Goal: Information Seeking & Learning: Learn about a topic

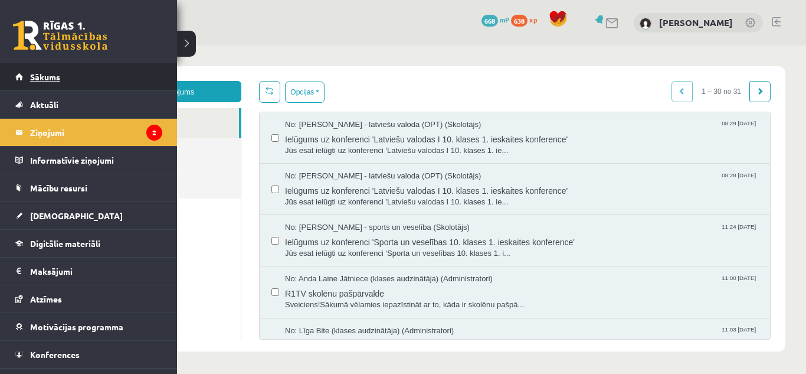
click at [66, 87] on link "Sākums" at bounding box center [88, 76] width 147 height 27
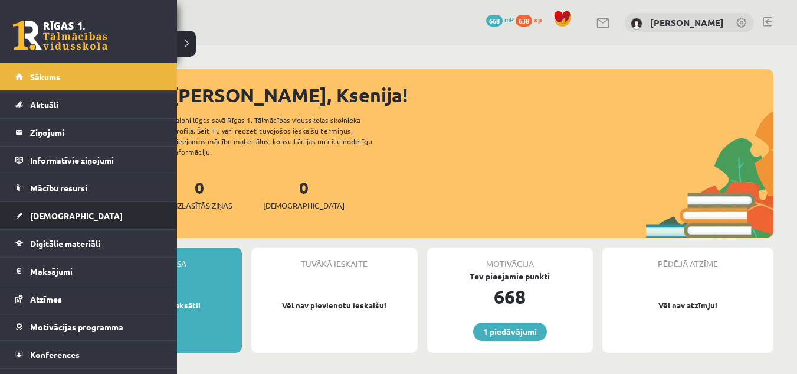
click at [74, 216] on link "[DEMOGRAPHIC_DATA]" at bounding box center [88, 215] width 147 height 27
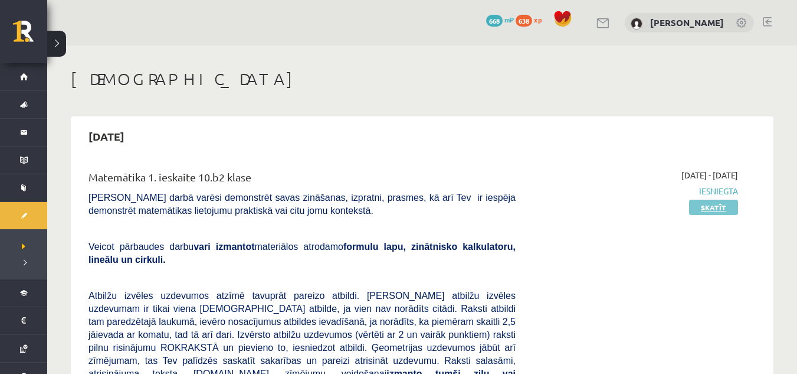
click at [711, 207] on link "Skatīt" at bounding box center [713, 206] width 49 height 15
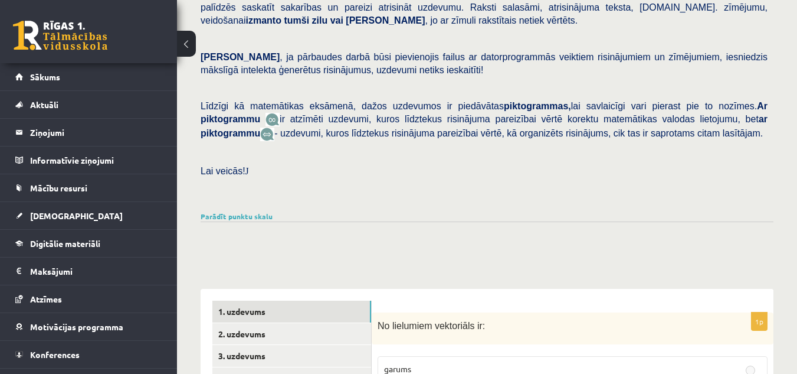
scroll to position [493, 0]
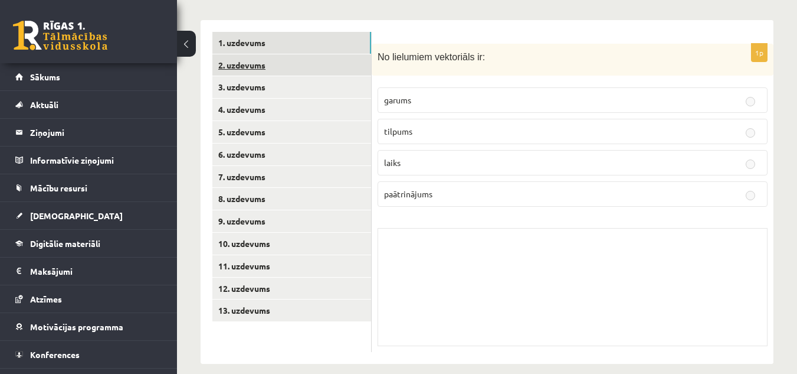
click at [323, 59] on link "2. uzdevums" at bounding box center [291, 65] width 159 height 22
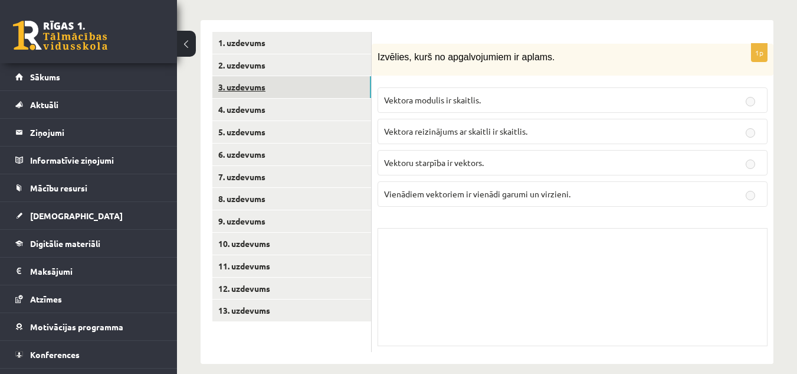
click at [326, 76] on link "3. uzdevums" at bounding box center [291, 87] width 159 height 22
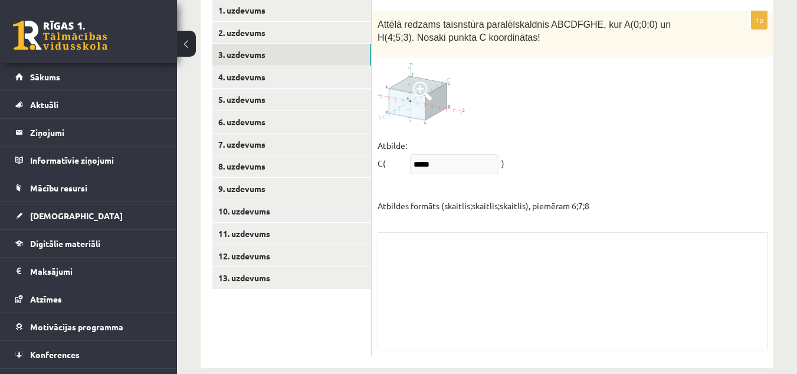
scroll to position [530, 0]
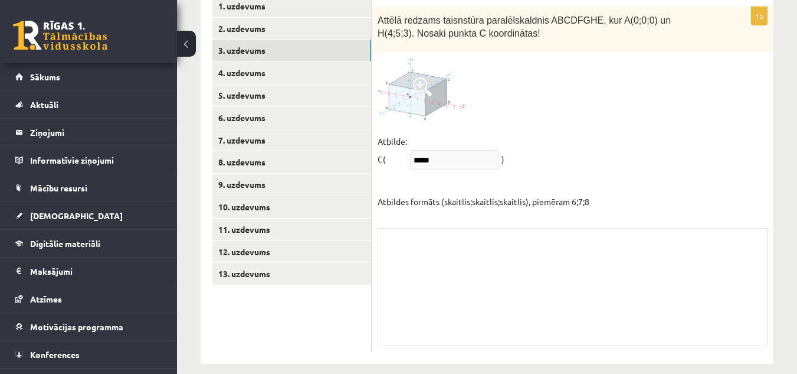
click at [454, 252] on div "Skolotāja pielikums" at bounding box center [573, 287] width 390 height 118
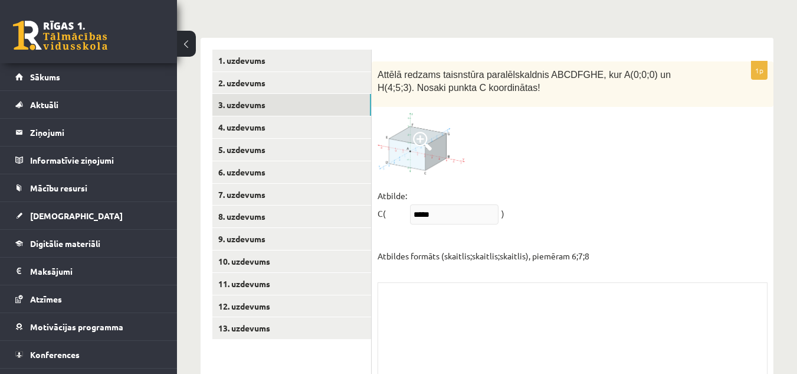
scroll to position [475, 0]
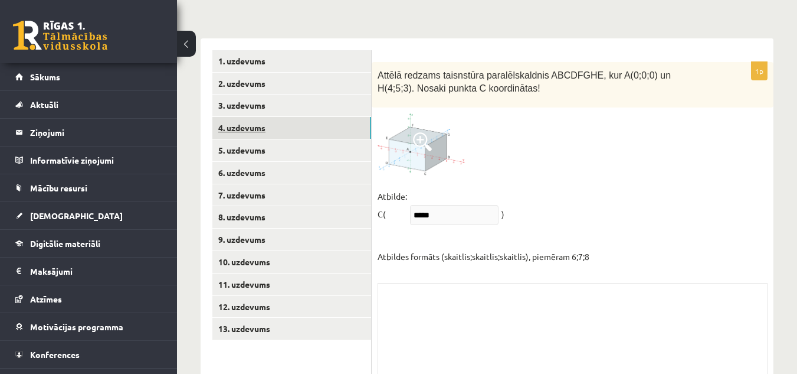
click at [292, 122] on link "4. uzdevums" at bounding box center [291, 128] width 159 height 22
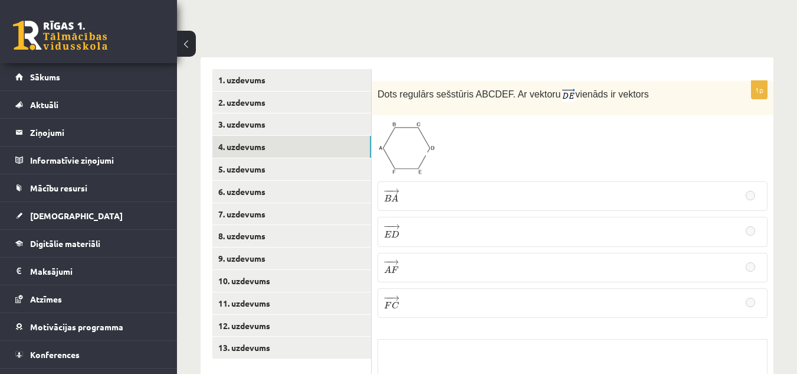
scroll to position [457, 0]
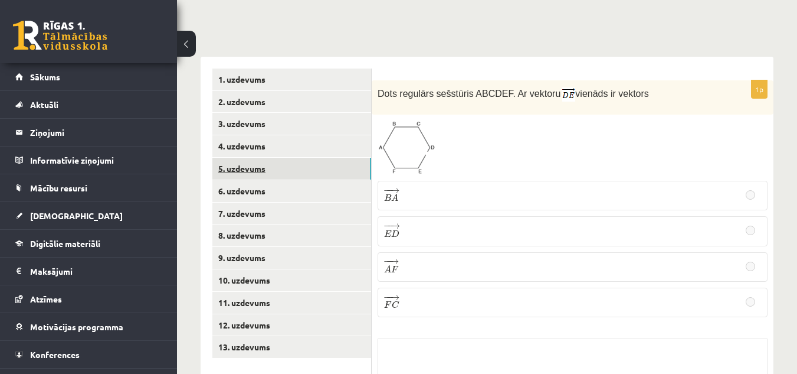
click at [332, 158] on link "5. uzdevums" at bounding box center [291, 169] width 159 height 22
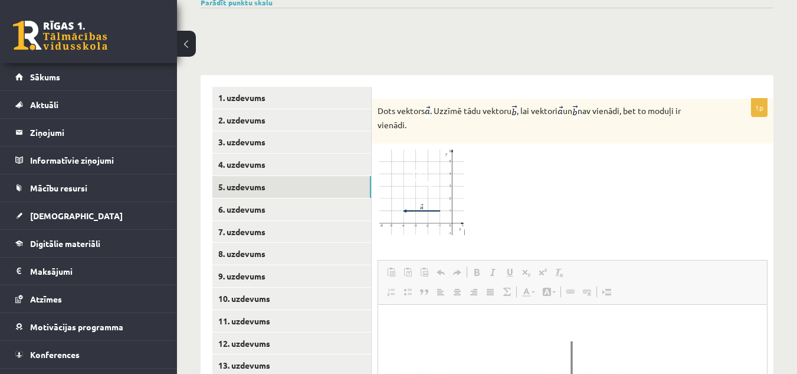
scroll to position [440, 0]
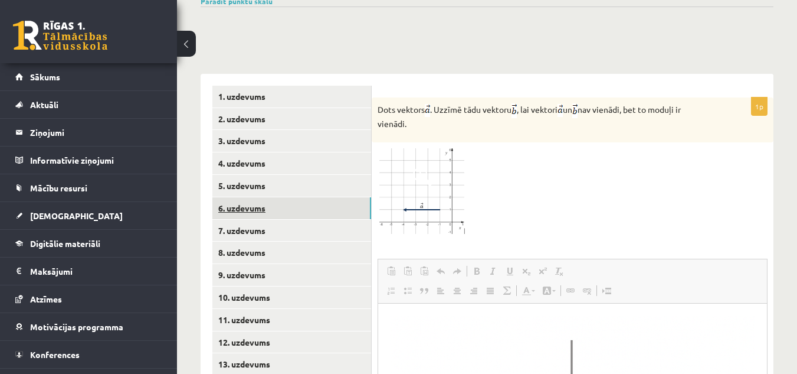
click at [273, 197] on link "6. uzdevums" at bounding box center [291, 208] width 159 height 22
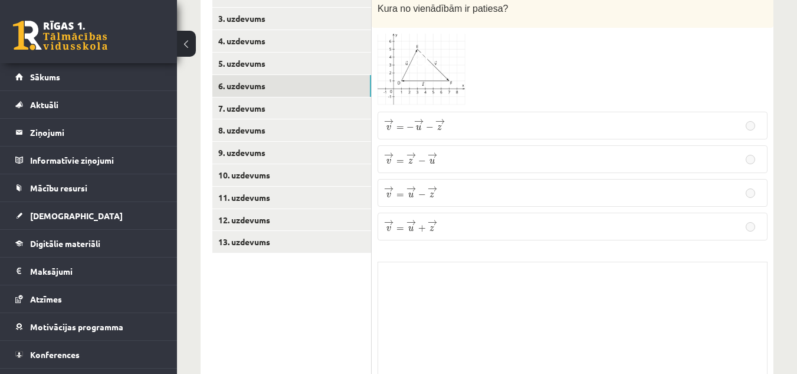
scroll to position [562, 0]
click at [326, 97] on link "7. uzdevums" at bounding box center [291, 108] width 159 height 22
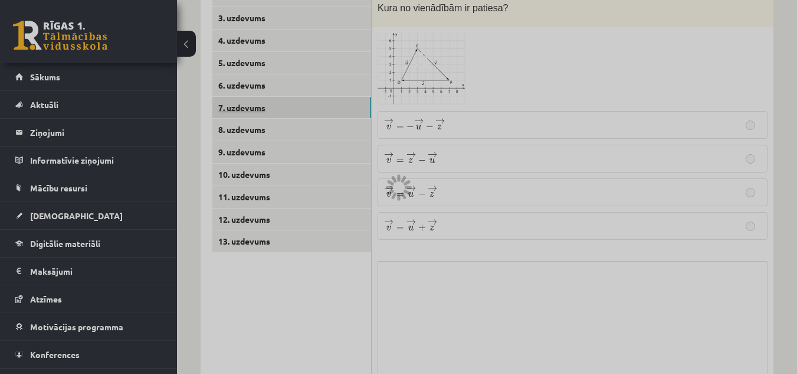
scroll to position [552, 0]
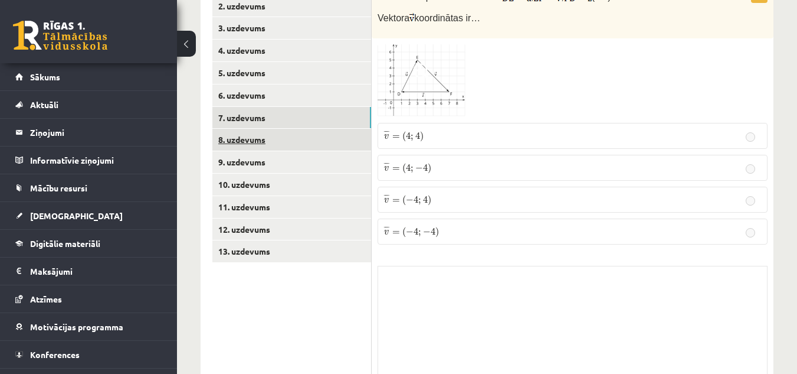
click at [311, 129] on link "8. uzdevums" at bounding box center [291, 140] width 159 height 22
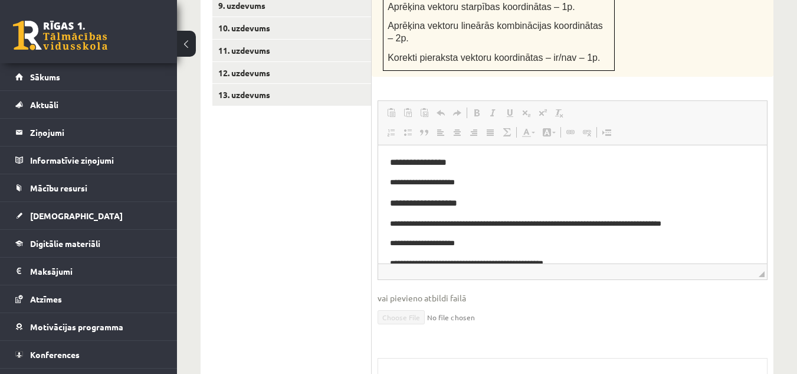
scroll to position [708, 0]
click at [528, 230] on p "**********" at bounding box center [568, 224] width 356 height 12
click at [560, 192] on body "**********" at bounding box center [572, 264] width 365 height 212
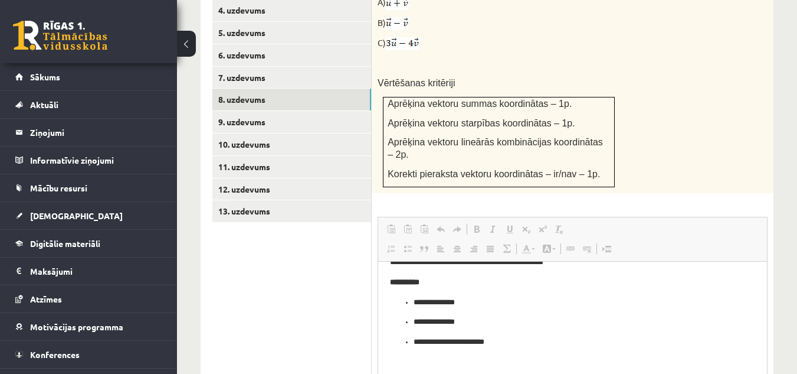
scroll to position [536, 0]
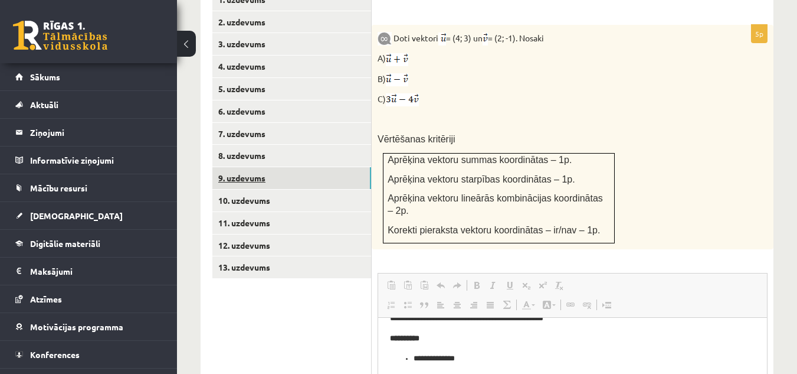
click at [313, 167] on link "9. uzdevums" at bounding box center [291, 178] width 159 height 22
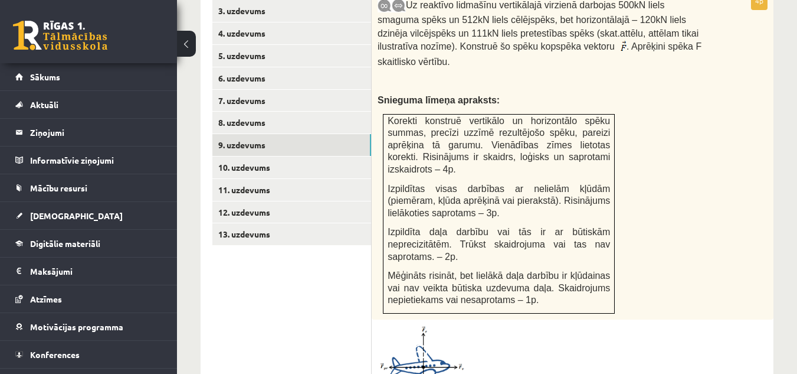
scroll to position [569, 0]
click at [297, 165] on link "10. uzdevums" at bounding box center [291, 168] width 159 height 22
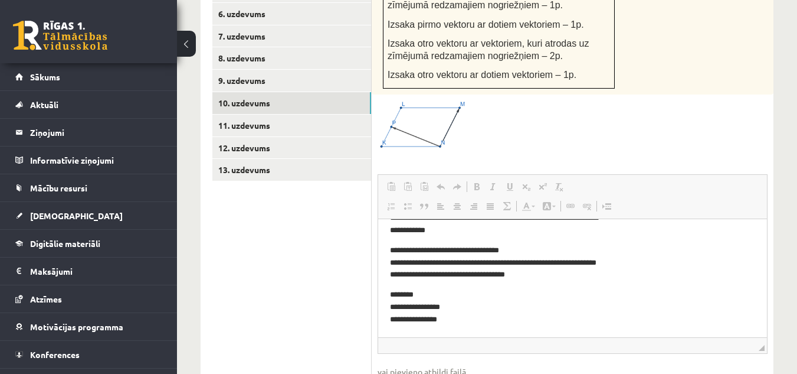
scroll to position [634, 0]
click at [279, 114] on link "11. uzdevums" at bounding box center [291, 125] width 159 height 22
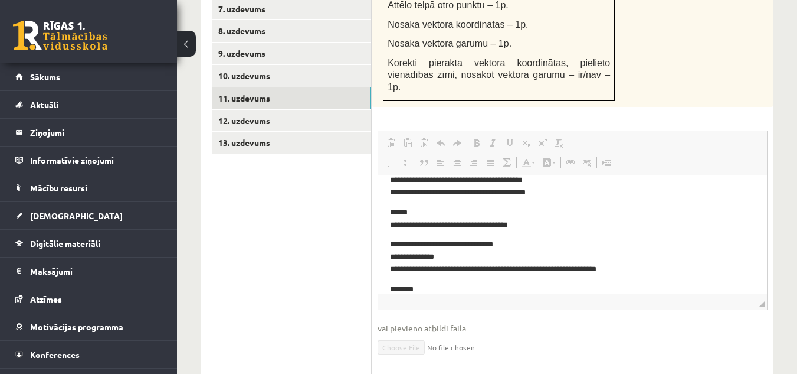
scroll to position [220, 0]
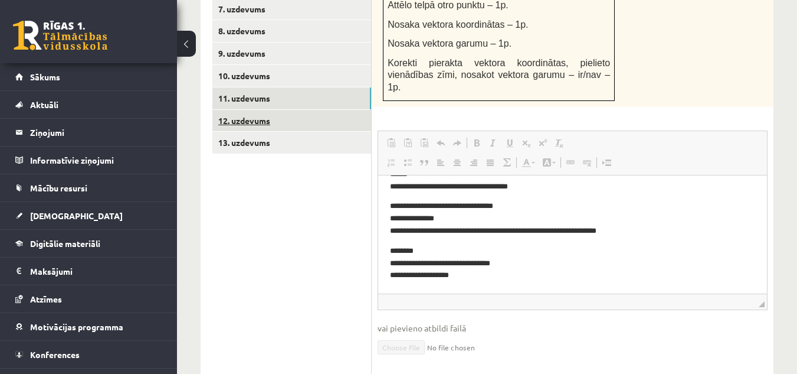
click at [288, 110] on link "12. uzdevums" at bounding box center [291, 121] width 159 height 22
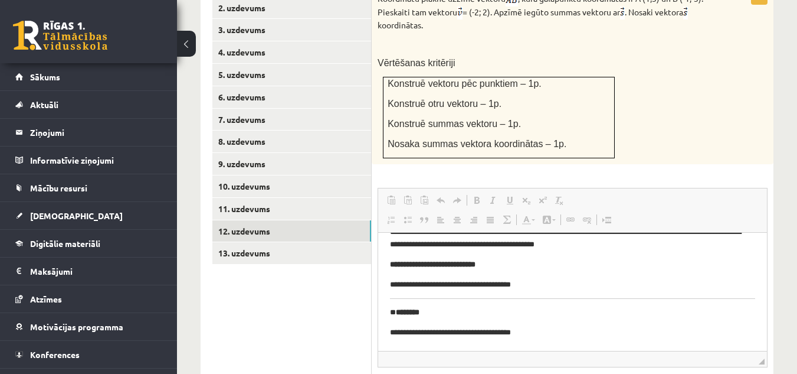
scroll to position [544, 0]
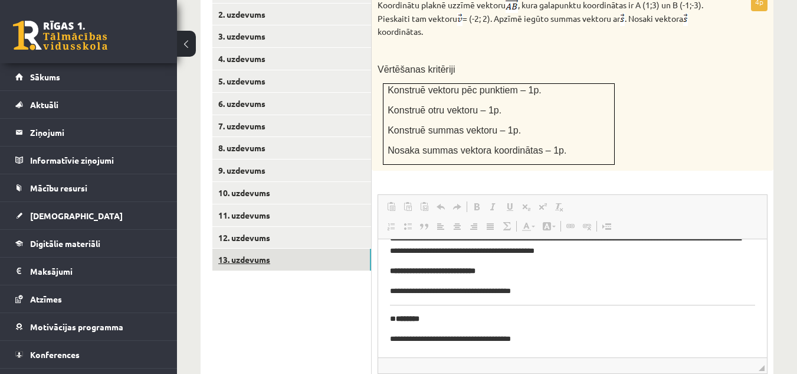
click at [336, 248] on link "13. uzdevums" at bounding box center [291, 259] width 159 height 22
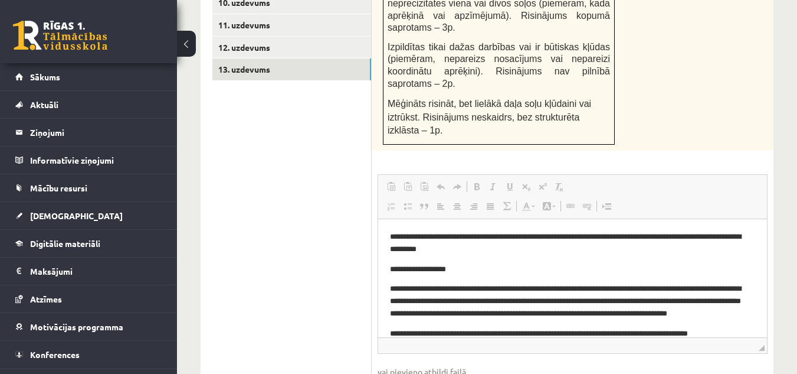
scroll to position [737, 0]
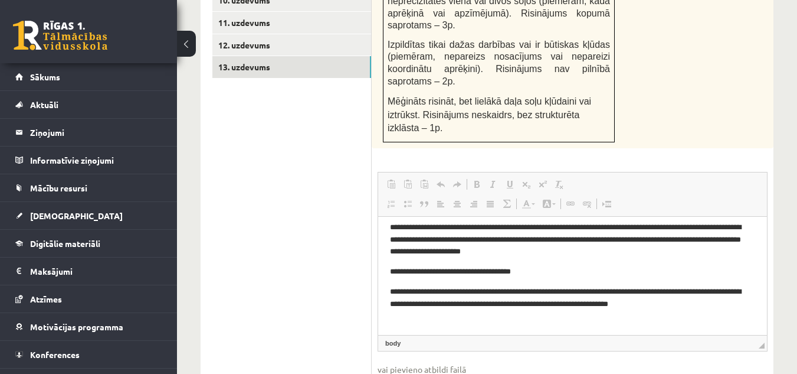
scroll to position [0, 0]
